Goal: Transaction & Acquisition: Book appointment/travel/reservation

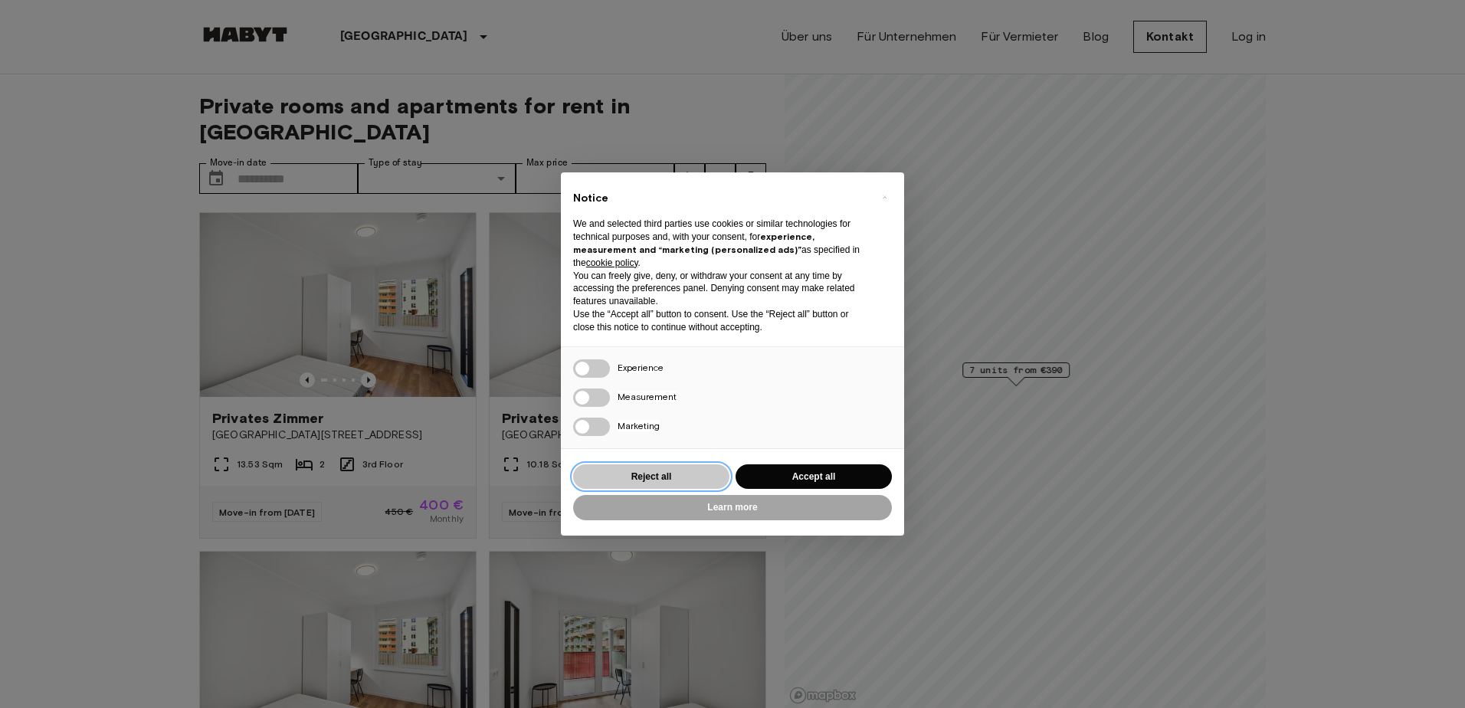
click at [667, 475] on button "Reject all" at bounding box center [651, 476] width 156 height 25
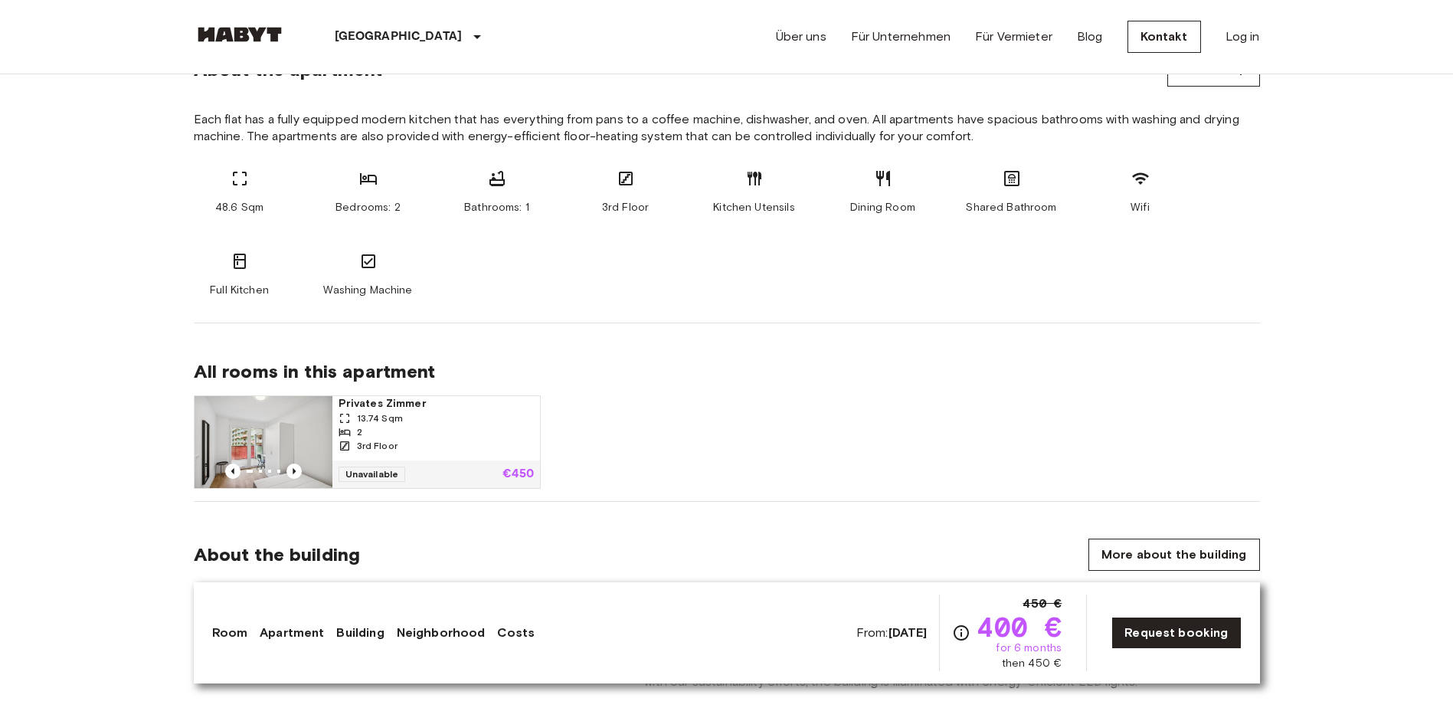
scroll to position [843, 0]
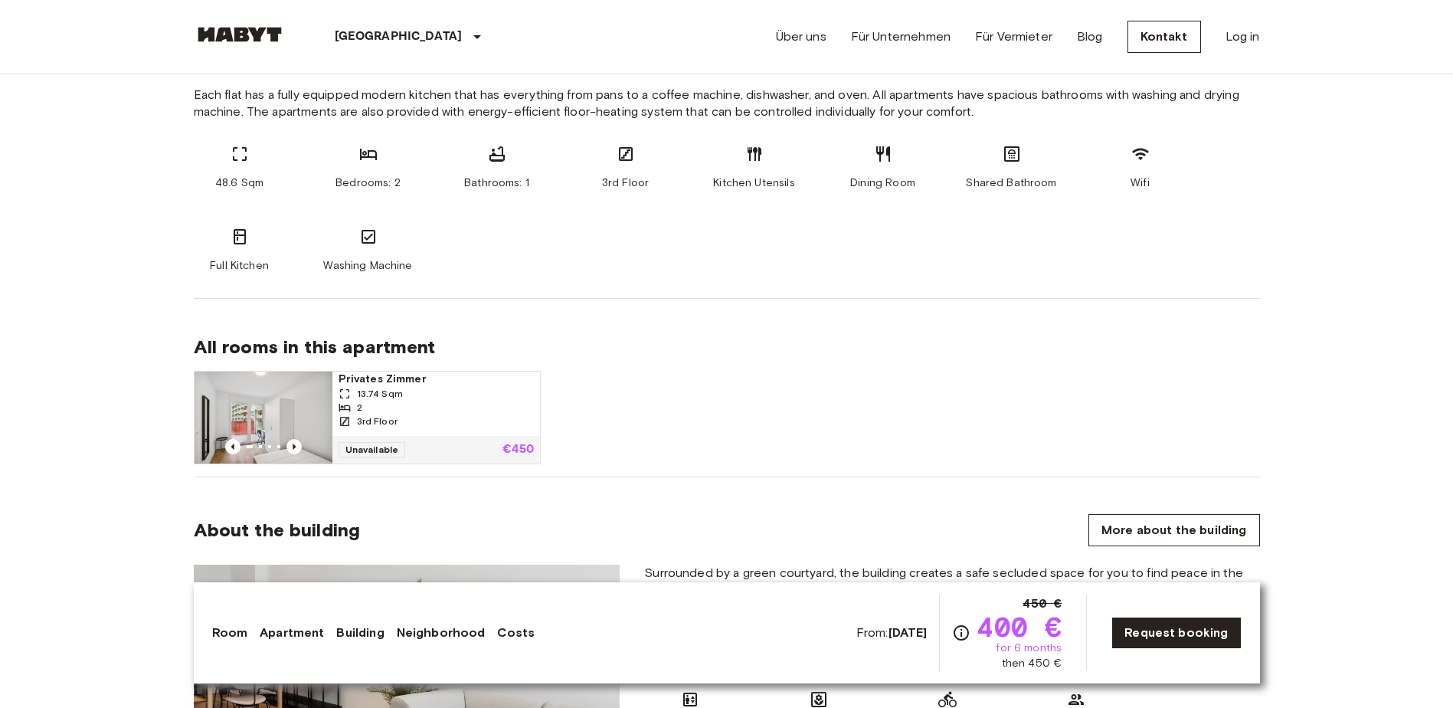
click at [373, 382] on span "Privates Zimmer" at bounding box center [436, 379] width 195 height 15
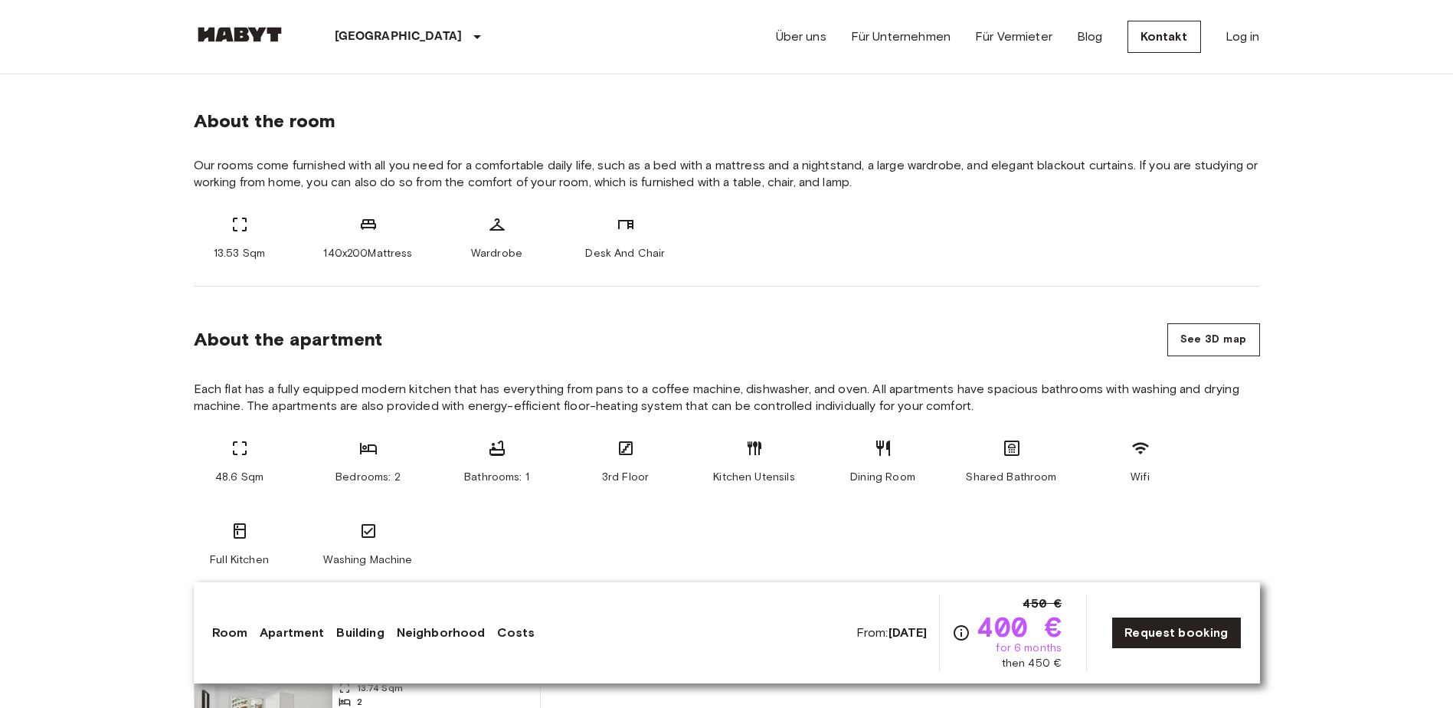
scroll to position [766, 0]
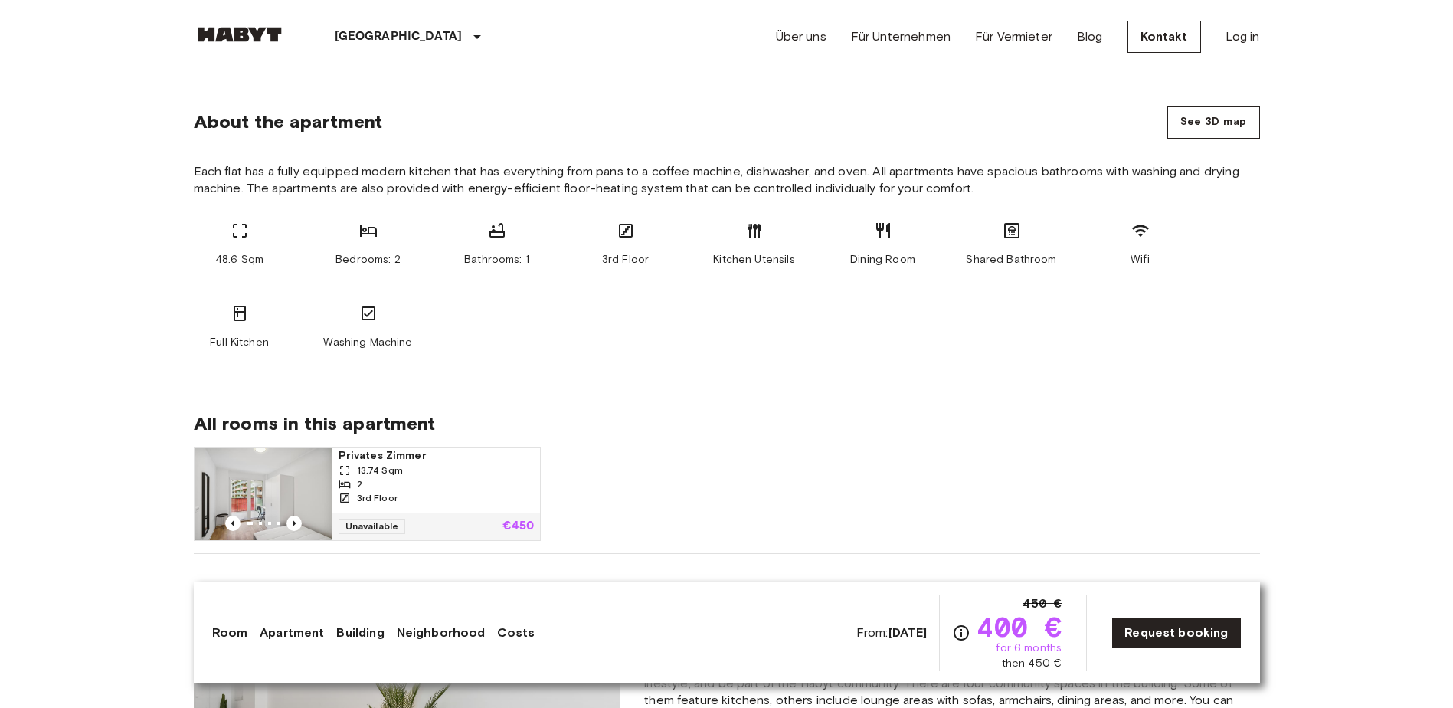
click at [437, 635] on link "Neighborhood" at bounding box center [441, 633] width 89 height 18
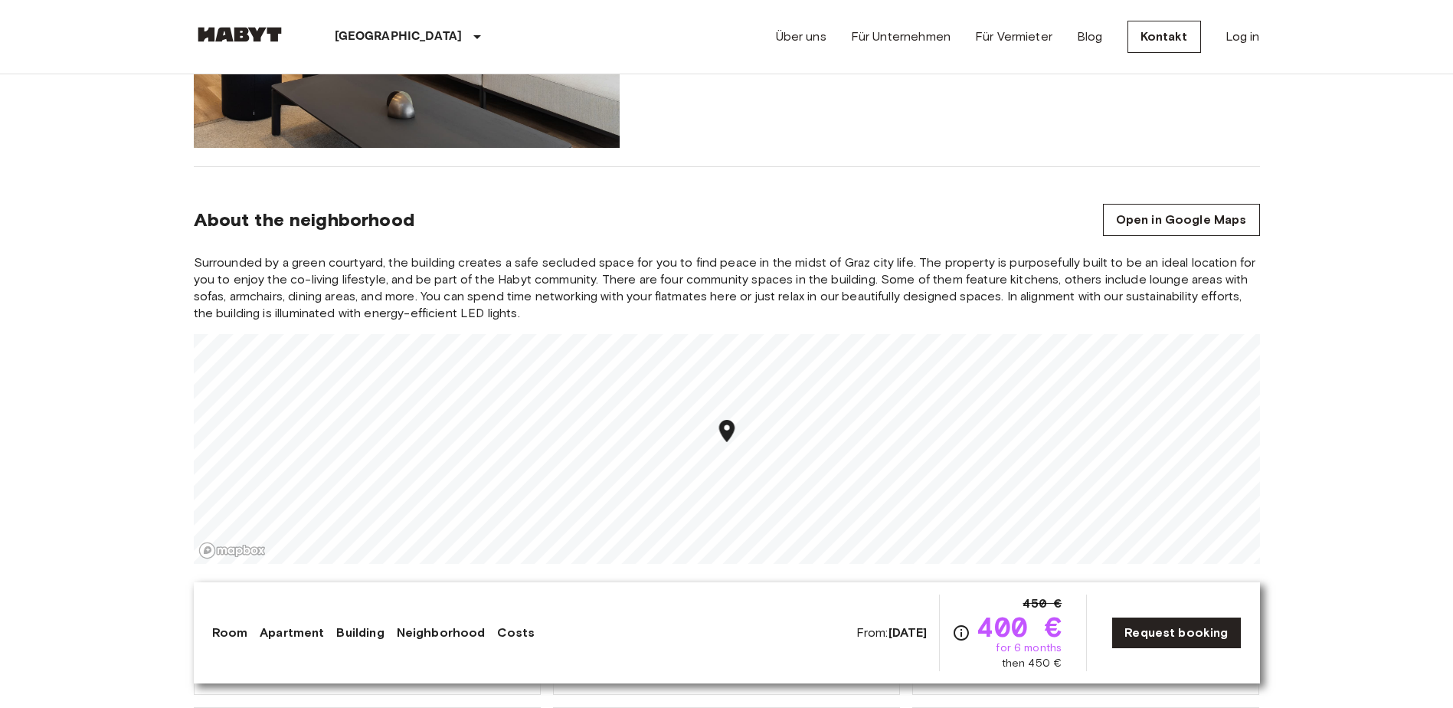
scroll to position [1637, 0]
